Goal: Task Accomplishment & Management: Use online tool/utility

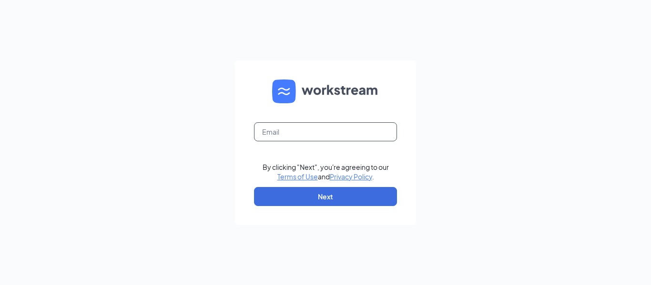
drag, startPoint x: 289, startPoint y: 120, endPoint x: 291, endPoint y: 131, distance: 11.2
click at [291, 131] on form "By clicking "Next", you're agreeing to our Terms of Use and Privacy Policy . Ne…" at bounding box center [325, 142] width 181 height 165
click at [296, 139] on input "text" at bounding box center [325, 131] width 143 height 19
type input "[EMAIL_ADDRESS][DOMAIN_NAME]"
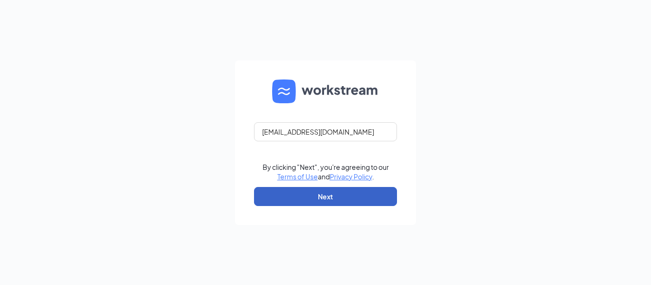
click at [327, 196] on button "Next" at bounding box center [325, 196] width 143 height 19
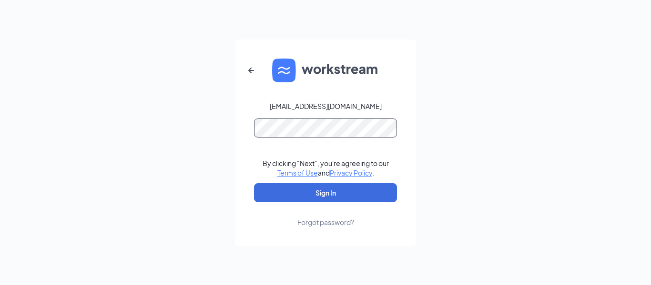
click at [254, 183] on button "Sign In" at bounding box center [325, 192] width 143 height 19
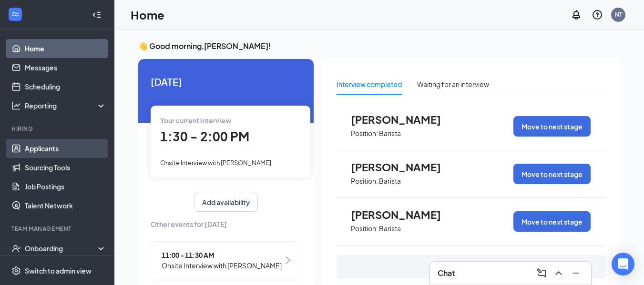
click at [73, 154] on link "Applicants" at bounding box center [65, 148] width 81 height 19
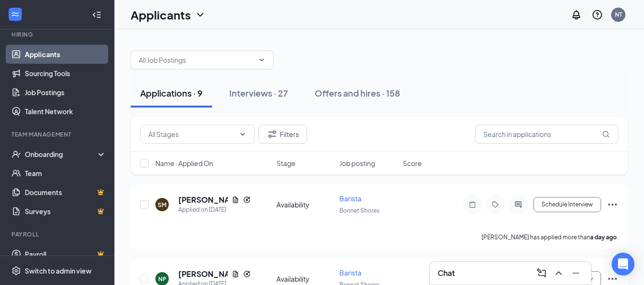
scroll to position [95, 0]
click at [508, 121] on div "Filters" at bounding box center [379, 134] width 497 height 35
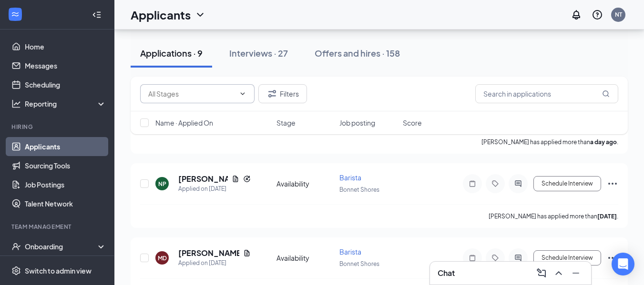
scroll to position [0, 0]
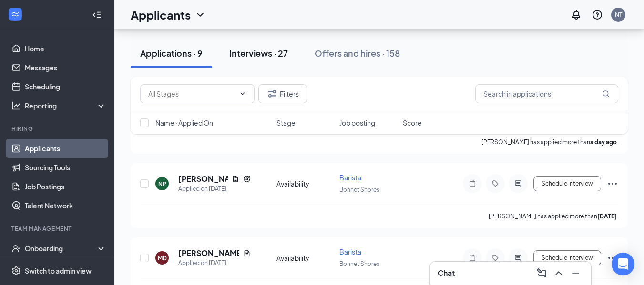
click at [252, 55] on div "Interviews · 27" at bounding box center [258, 53] width 59 height 12
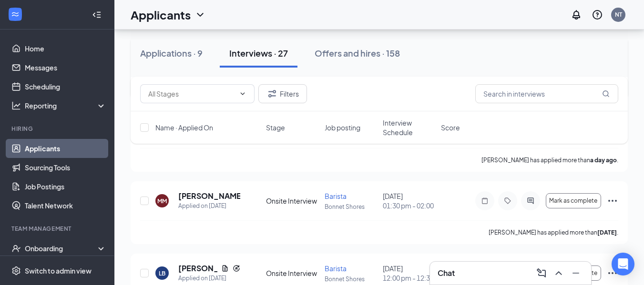
scroll to position [333, 0]
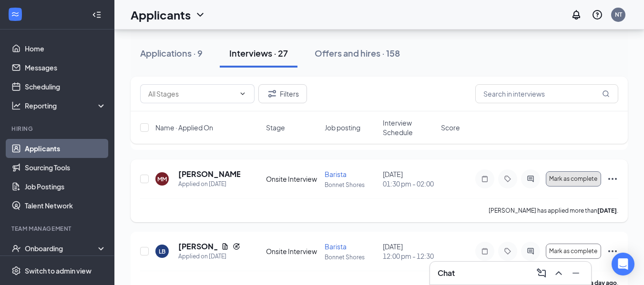
click at [569, 182] on span "Mark as complete" at bounding box center [573, 179] width 48 height 7
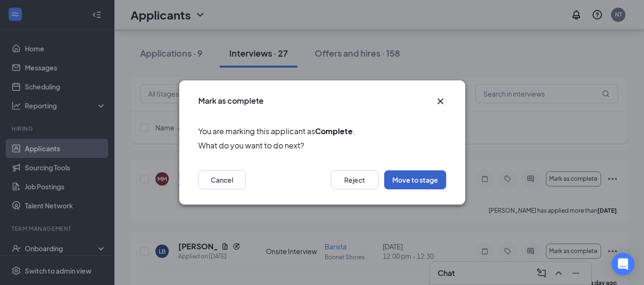
click at [411, 171] on button "Move to stage" at bounding box center [415, 180] width 62 height 19
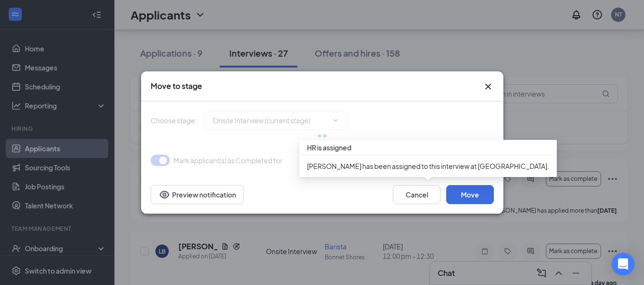
type input "Hiring Complete (final stage)"
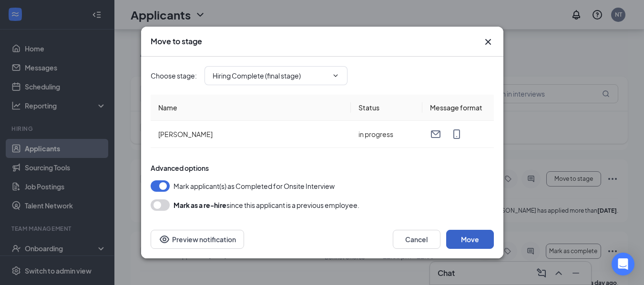
click at [465, 238] on button "Move" at bounding box center [470, 239] width 48 height 19
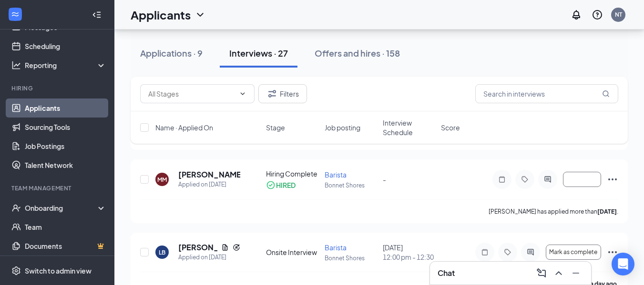
scroll to position [95, 0]
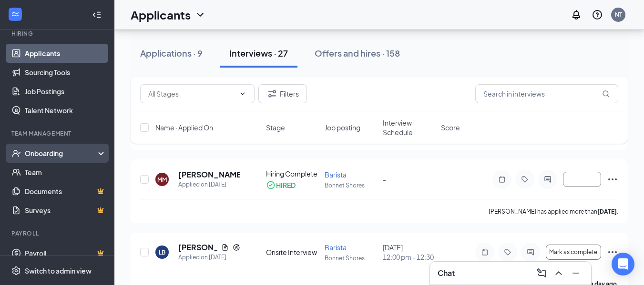
click at [70, 152] on div "Onboarding" at bounding box center [61, 154] width 73 height 10
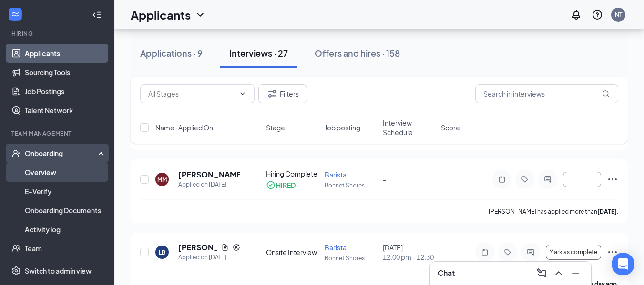
click at [75, 170] on link "Overview" at bounding box center [65, 172] width 81 height 19
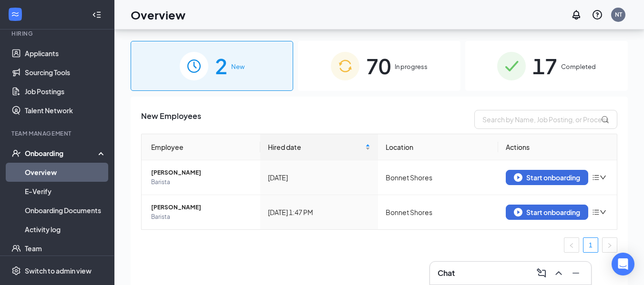
scroll to position [43, 0]
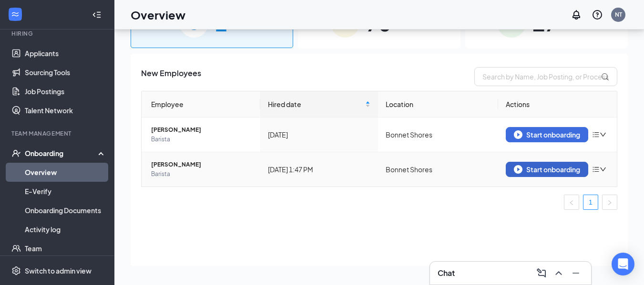
click at [536, 171] on div "Start onboarding" at bounding box center [547, 169] width 66 height 9
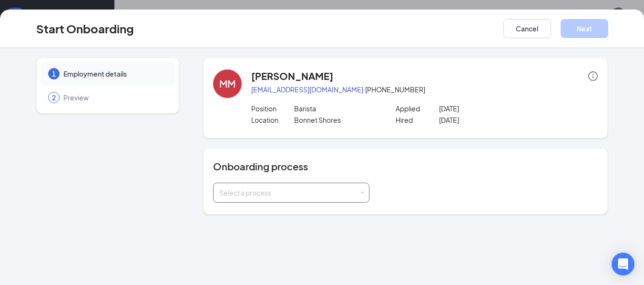
click at [339, 193] on div "Select a process" at bounding box center [289, 193] width 140 height 10
drag, startPoint x: 237, startPoint y: 226, endPoint x: 238, endPoint y: 217, distance: 8.6
click at [237, 223] on div "1 Employment details 2 Preview MM Mark Massey zendymassey@gmail.com · (401) 216…" at bounding box center [322, 166] width 644 height 237
click at [239, 215] on div "1 Employment details 2 Preview MM Mark Massey zendymassey@gmail.com · (401) 216…" at bounding box center [322, 166] width 644 height 237
click at [318, 196] on div "Select a process" at bounding box center [289, 193] width 140 height 10
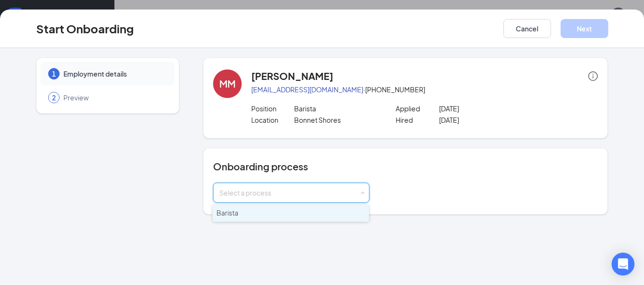
click at [301, 215] on li "Barista" at bounding box center [290, 213] width 156 height 17
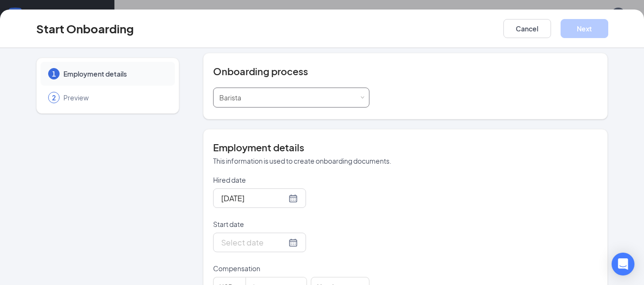
scroll to position [143, 0]
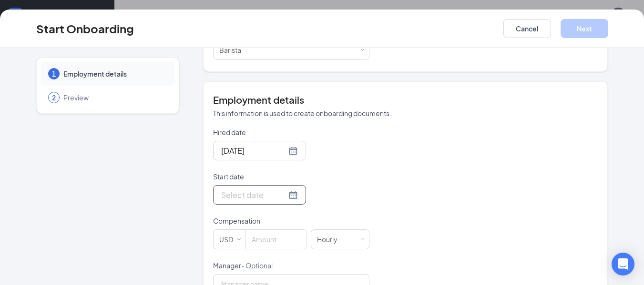
click at [285, 194] on div at bounding box center [259, 195] width 77 height 12
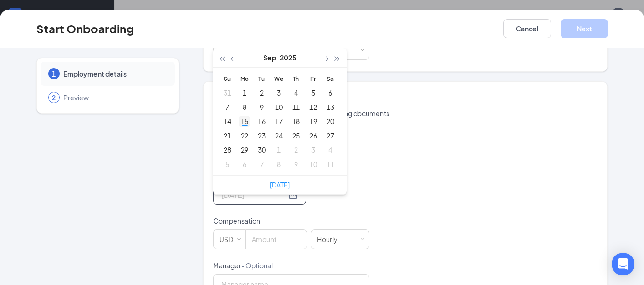
type input "Sep 15, 2025"
click at [241, 122] on div "15" at bounding box center [244, 121] width 11 height 11
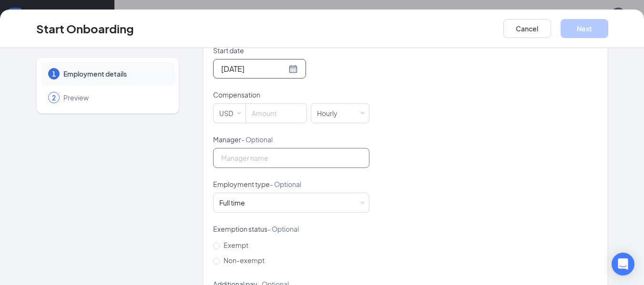
scroll to position [286, 0]
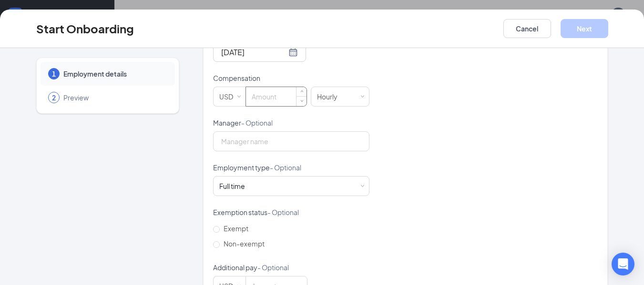
click at [269, 103] on input at bounding box center [276, 96] width 60 height 19
type input "1"
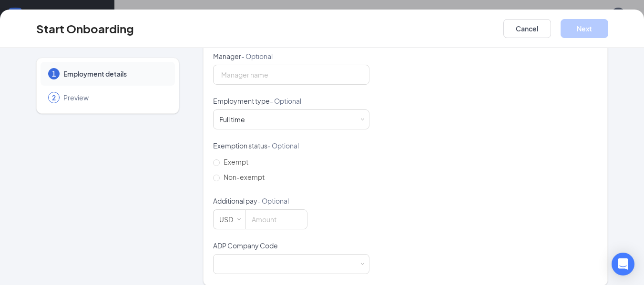
scroll to position [363, 0]
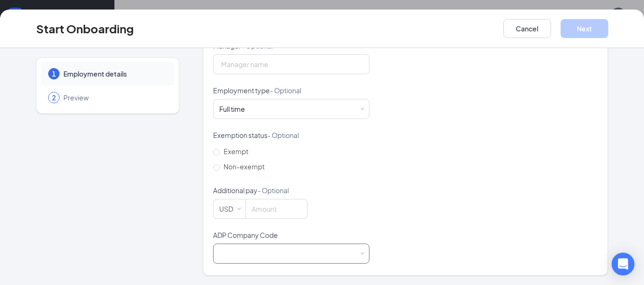
type input "16.5"
click at [271, 252] on div at bounding box center [291, 253] width 144 height 19
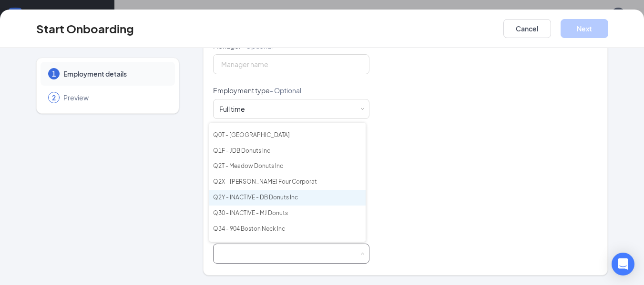
scroll to position [48, 0]
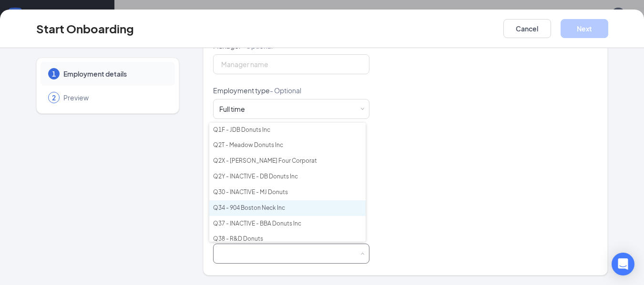
click at [277, 206] on li "Q34 - 904 Boston Neck Inc" at bounding box center [287, 209] width 156 height 16
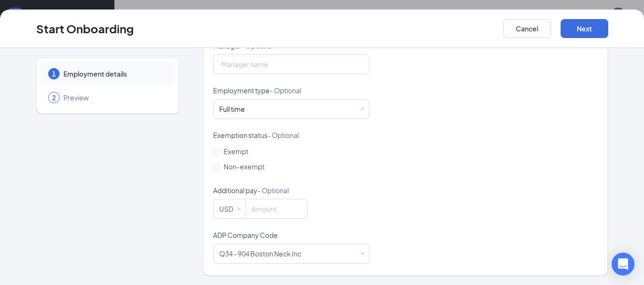
click at [445, 182] on div "Hired date Sep 15, 2025 Start date Sep 15, 2025 Sep 2025 Su Mo Tu We Th Fr Sa 3…" at bounding box center [405, 86] width 385 height 356
click at [586, 29] on button "Next" at bounding box center [584, 28] width 48 height 19
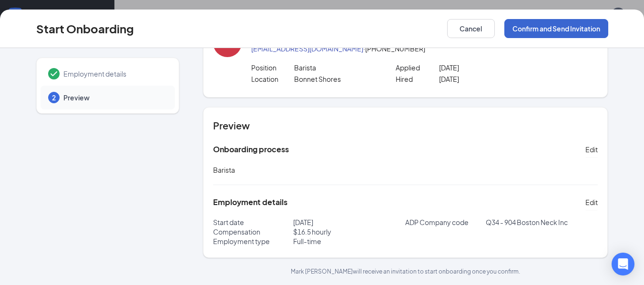
scroll to position [41, 0]
click at [586, 29] on button "Confirm and Send Invitation" at bounding box center [556, 28] width 104 height 19
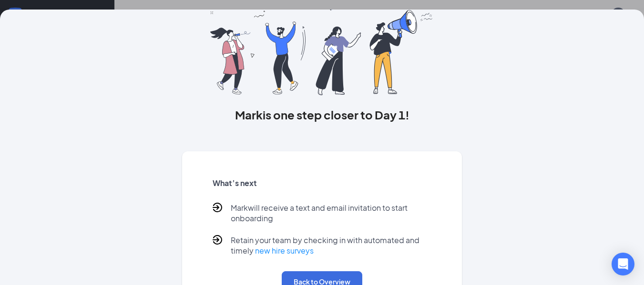
scroll to position [93, 0]
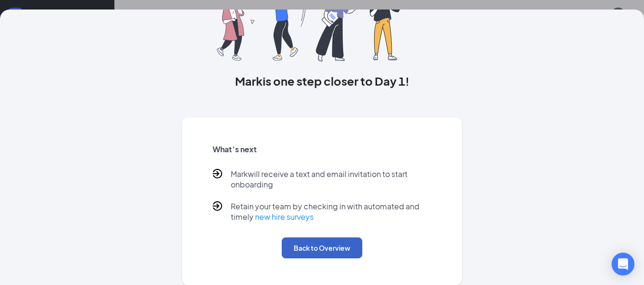
click at [350, 241] on button "Back to Overview" at bounding box center [322, 248] width 81 height 21
